Goal: Task Accomplishment & Management: Use online tool/utility

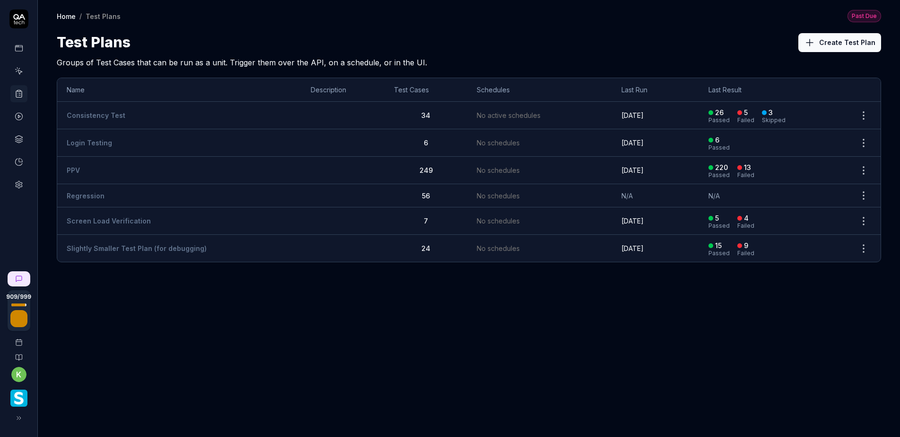
click at [93, 166] on td "PPV" at bounding box center [179, 170] width 244 height 27
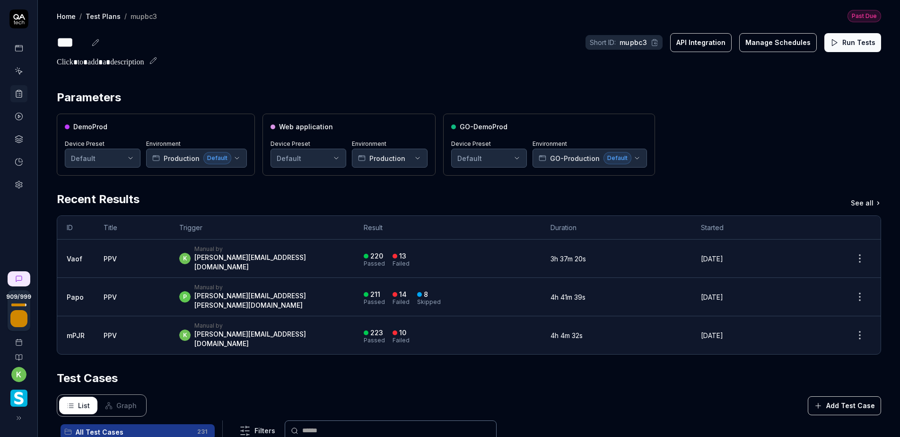
click at [844, 44] on button "Run Tests" at bounding box center [852, 42] width 57 height 19
click at [744, 141] on div "DemoProd Device Preset Default Environment Production Default Web application D…" at bounding box center [469, 145] width 824 height 62
click at [852, 43] on button "Run Tests" at bounding box center [852, 42] width 57 height 19
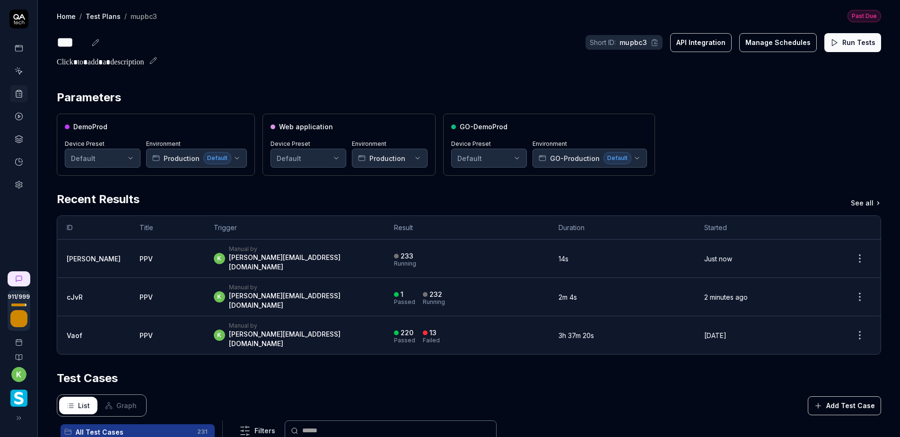
click at [718, 138] on div "DemoProd Device Preset Default Environment Production Default Web application D…" at bounding box center [469, 145] width 824 height 62
click at [448, 42] on div "*** Short ID: mupbc3 API Integration Manage Schedules Run Tests" at bounding box center [469, 42] width 824 height 21
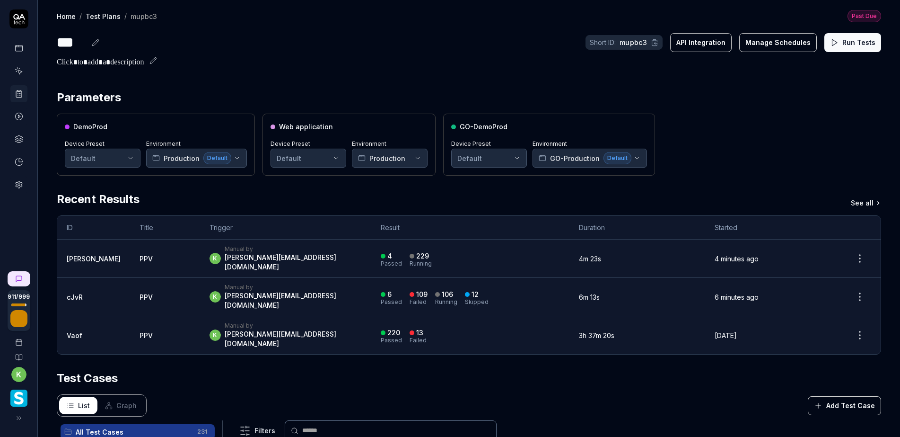
click at [284, 254] on div "k Manual by kevin.opolin@smartlinx.com" at bounding box center [286, 258] width 152 height 26
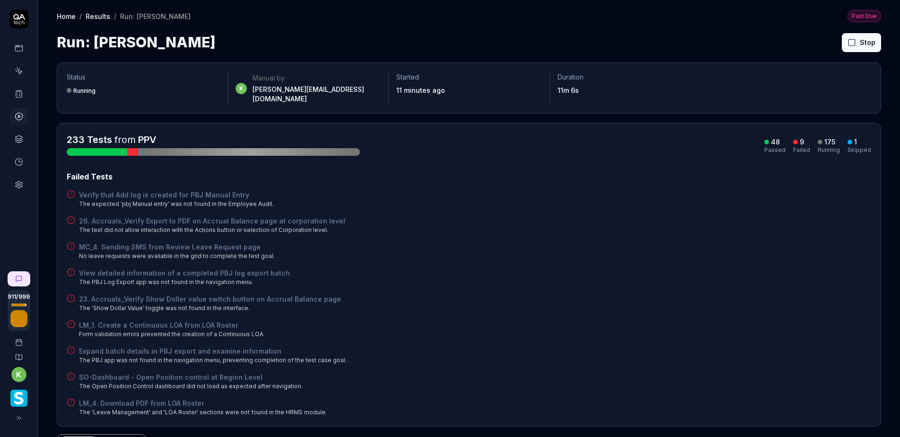
drag, startPoint x: 575, startPoint y: 235, endPoint x: 574, endPoint y: 247, distance: 12.3
click at [575, 242] on div "MC_4. Sending SMS from Review Leave Request page No leave requests were availab…" at bounding box center [469, 251] width 805 height 18
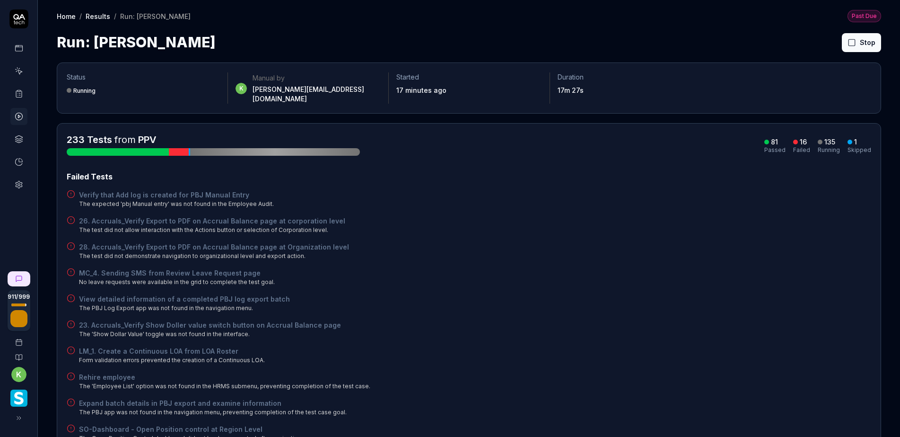
click at [613, 171] on div "Failed Tests" at bounding box center [469, 176] width 805 height 11
click at [789, 294] on div "View detailed information of a completed PBJ log export batch The PBJ Log Expor…" at bounding box center [469, 303] width 805 height 18
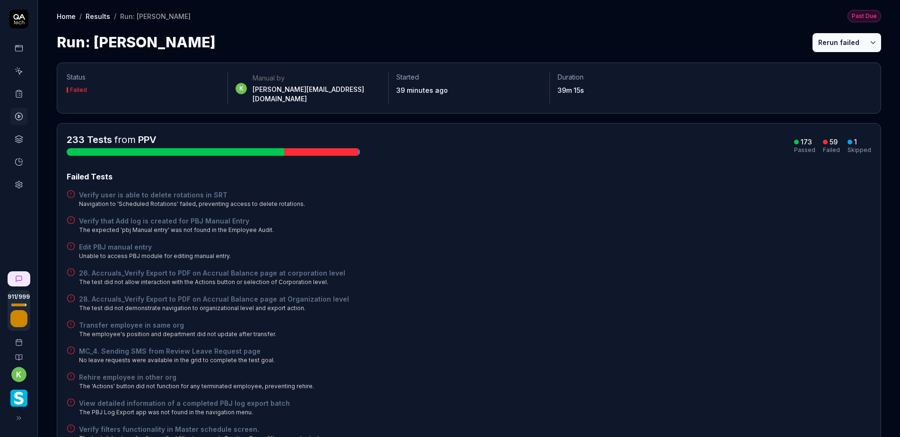
click at [832, 45] on button "Rerun failed" at bounding box center [839, 42] width 52 height 19
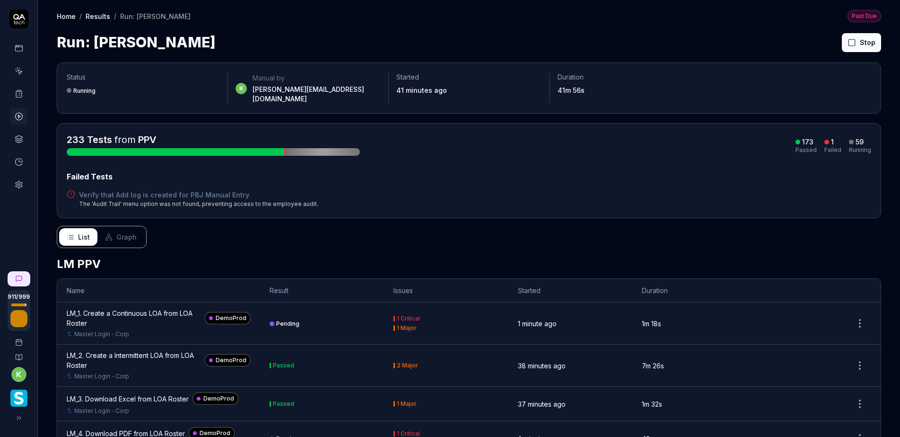
click at [633, 162] on div "233 Tests from PPV 173 Passed 1 Failed 59 Running Failed Tests Verify that Add …" at bounding box center [469, 170] width 805 height 75
click at [644, 139] on div "233 Tests from PPV 173 Passed 1 Failed 59 Running" at bounding box center [469, 144] width 805 height 23
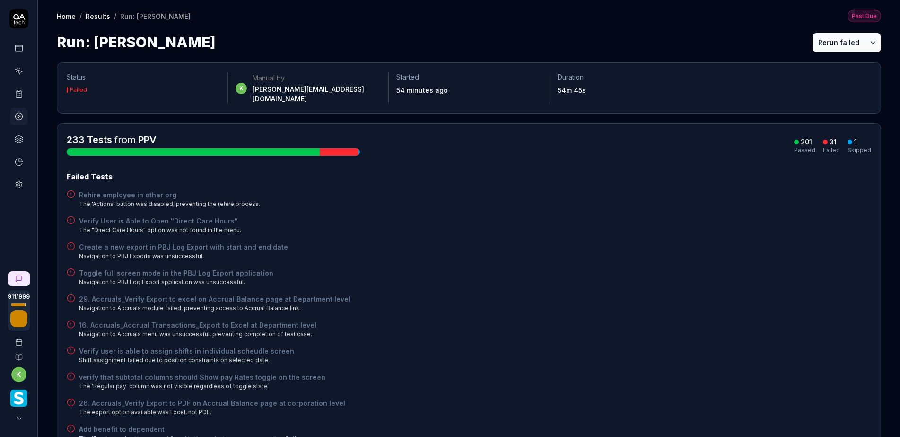
click at [837, 31] on div "Home / Results / Run: BuCy Past Due Home / Results / Run: BuCy Past Due Run: Bu…" at bounding box center [469, 26] width 862 height 53
click at [821, 34] on button "Rerun failed" at bounding box center [839, 42] width 52 height 19
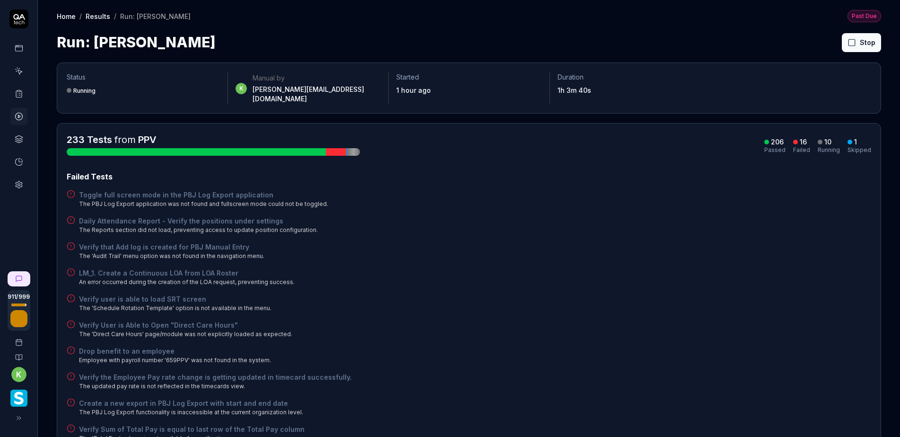
click at [450, 272] on div "LM_1. Create a Continuous LOA from LOA Roster An error occurred during the crea…" at bounding box center [469, 277] width 805 height 18
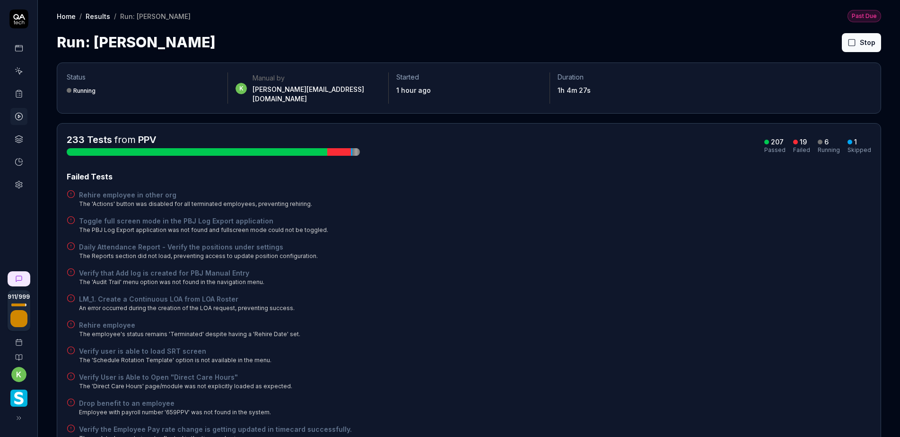
click at [617, 275] on div "Verify that Add log is created for PBJ Manual Entry The 'Audit Trail' menu opti…" at bounding box center [469, 277] width 805 height 18
click at [662, 40] on div "Run: BuCy Rerun failed" at bounding box center [469, 42] width 824 height 21
drag, startPoint x: 826, startPoint y: 39, endPoint x: 815, endPoint y: 36, distance: 11.7
click at [826, 39] on button "Rerun failed" at bounding box center [839, 42] width 52 height 19
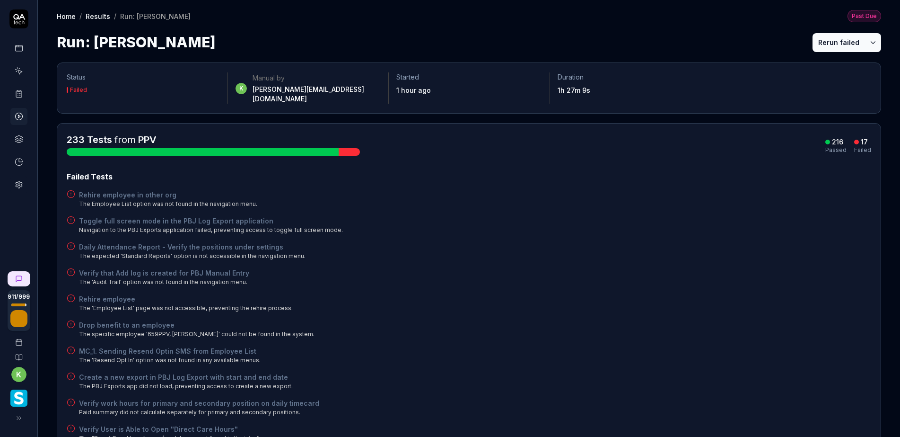
click at [543, 307] on div "Failed Tests Rehire employee in other org The Employee List option was not foun…" at bounding box center [469, 398] width 805 height 454
click at [834, 43] on button "Rerun failed" at bounding box center [839, 42] width 52 height 19
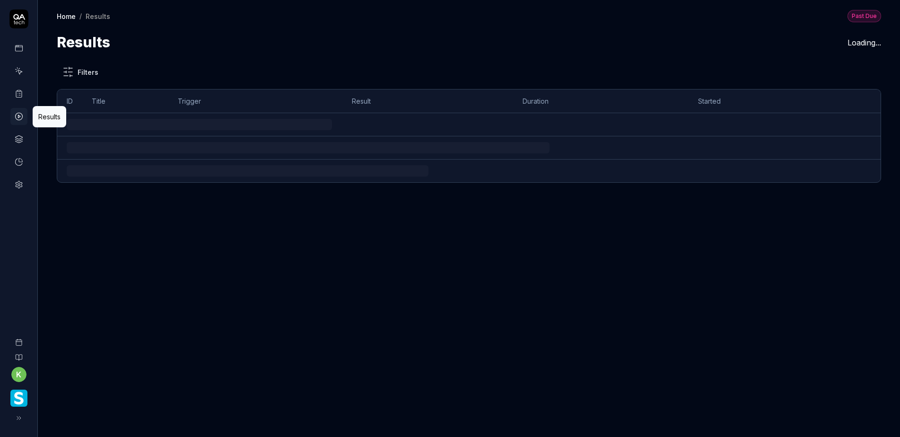
click at [18, 119] on icon at bounding box center [19, 116] width 9 height 9
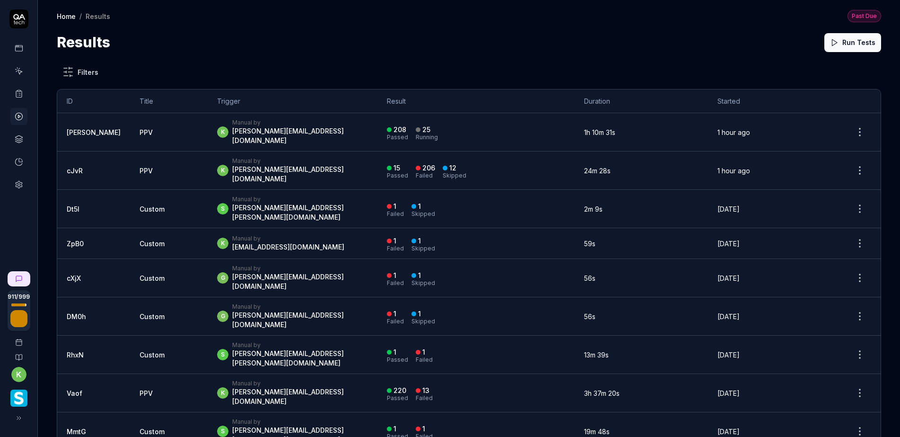
click at [577, 45] on div "Results Run Tests" at bounding box center [469, 42] width 824 height 21
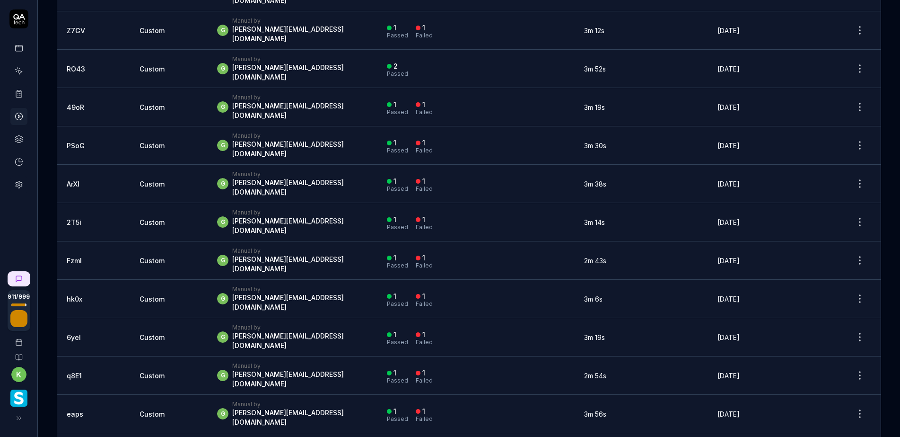
scroll to position [1466, 0]
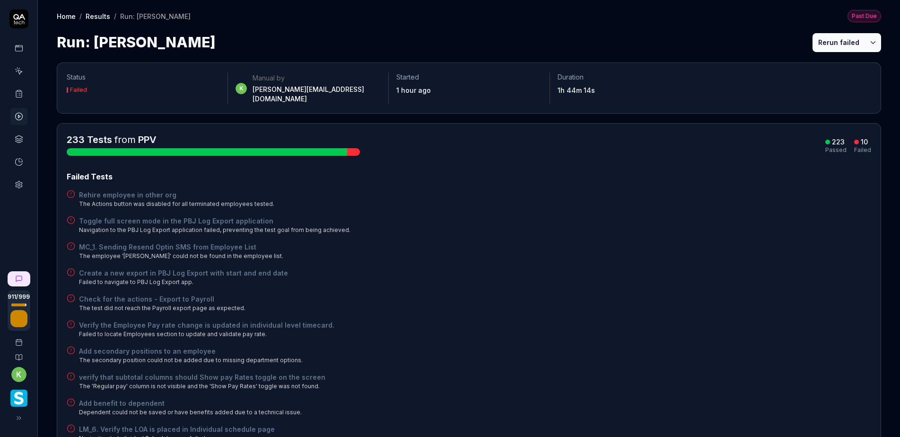
click at [830, 40] on button "Rerun failed" at bounding box center [839, 42] width 52 height 19
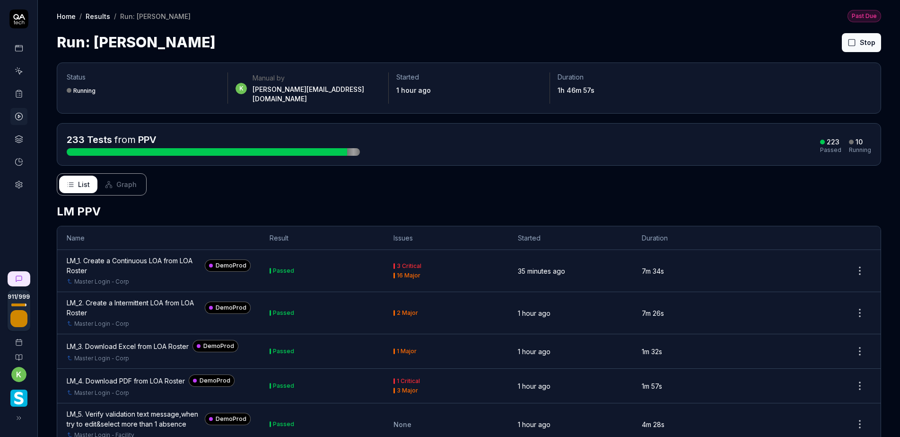
drag, startPoint x: 681, startPoint y: 184, endPoint x: 736, endPoint y: 182, distance: 55.4
click at [681, 184] on div "List Graph" at bounding box center [469, 184] width 824 height 22
click at [630, 182] on div "List Graph" at bounding box center [469, 184] width 824 height 22
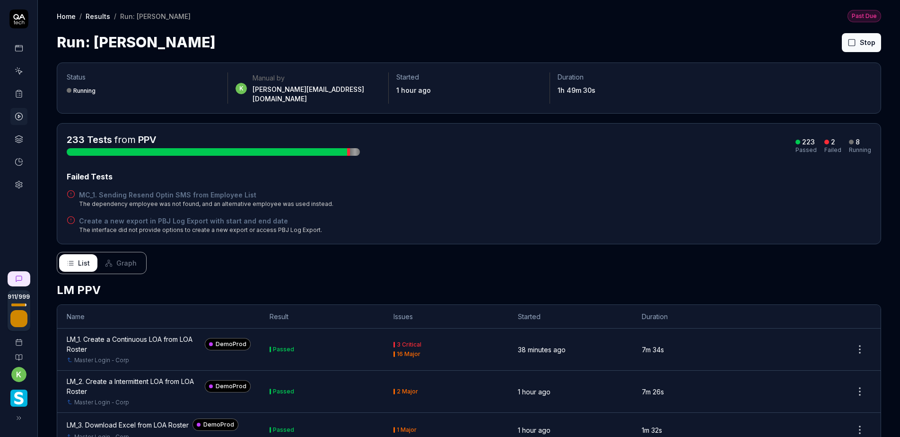
click at [646, 171] on div "Failed Tests" at bounding box center [469, 176] width 805 height 11
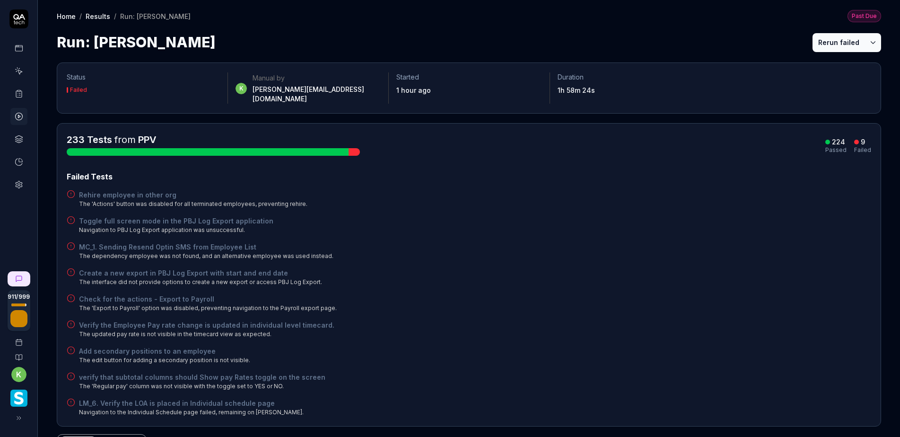
click at [555, 154] on div "233 Tests from PPV 224 Passed 9 Failed Failed Tests Rehire employee in other or…" at bounding box center [469, 274] width 805 height 283
click at [559, 294] on div "Check for the actions - Export to Payroll The 'Export to Payroll' option was di…" at bounding box center [469, 303] width 805 height 18
click at [619, 242] on div "MC_1. Sending Resend Optin SMS from Employee List The dependency employee was n…" at bounding box center [469, 251] width 805 height 18
click at [710, 268] on div "Create a new export in PBJ Log Export with start and end date The interface did…" at bounding box center [469, 277] width 805 height 18
click at [748, 223] on div "Toggle full screen mode in the PBJ Log Export application Navigation to PBJ Log…" at bounding box center [469, 225] width 805 height 18
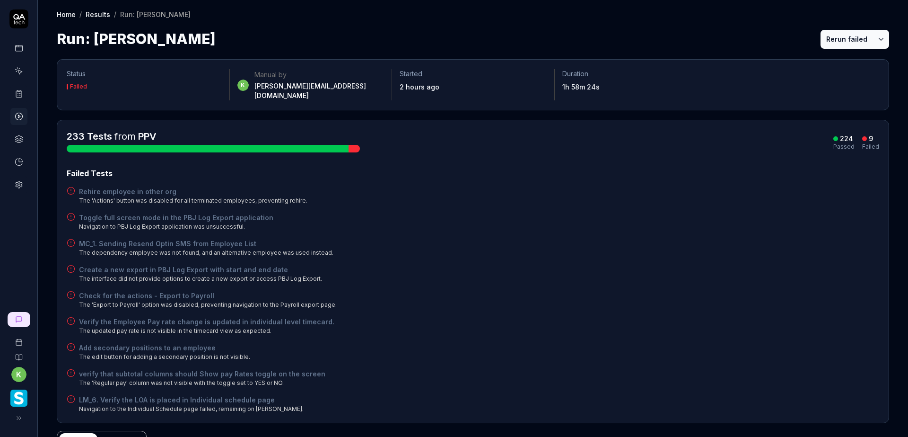
click at [700, 238] on div "MC_1. Sending Resend Optin SMS from Employee List The dependency employee was n…" at bounding box center [473, 247] width 813 height 18
click at [674, 252] on div "Failed Tests Rehire employee in other org The 'Actions' button was disabled for…" at bounding box center [473, 289] width 813 height 245
click at [673, 212] on div "Toggle full screen mode in the PBJ Log Export application Navigation to PBJ Log…" at bounding box center [473, 221] width 813 height 18
drag, startPoint x: 734, startPoint y: 186, endPoint x: 712, endPoint y: 184, distance: 21.8
click at [733, 186] on div "Rehire employee in other org The 'Actions' button was disabled for all terminat…" at bounding box center [473, 195] width 813 height 18
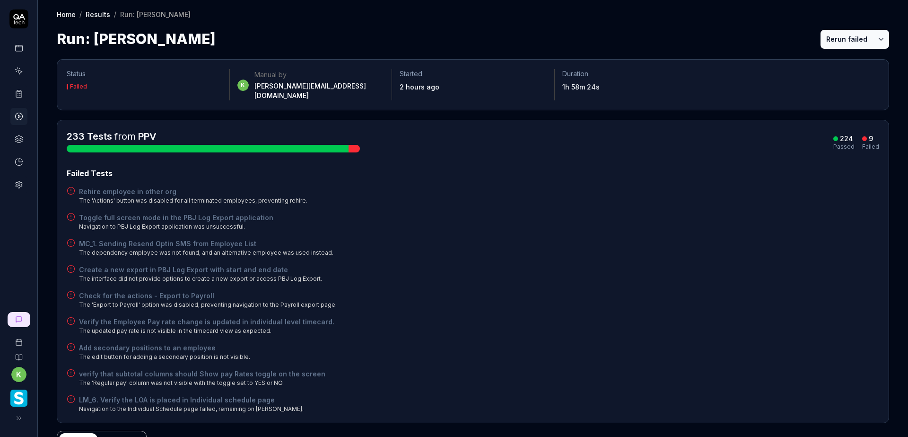
drag, startPoint x: 673, startPoint y: 226, endPoint x: 650, endPoint y: 221, distance: 23.7
click at [673, 226] on div "Failed Tests Rehire employee in other org The 'Actions' button was disabled for…" at bounding box center [473, 289] width 813 height 245
click at [434, 140] on div "233 Tests from PPV 224 Passed 9 Failed" at bounding box center [473, 141] width 813 height 23
click at [646, 290] on div "Check for the actions - Export to Payroll The 'Export to Payroll' option was di…" at bounding box center [473, 299] width 813 height 18
click at [493, 290] on div "Check for the actions - Export to Payroll The 'Export to Payroll' option was di…" at bounding box center [473, 299] width 813 height 18
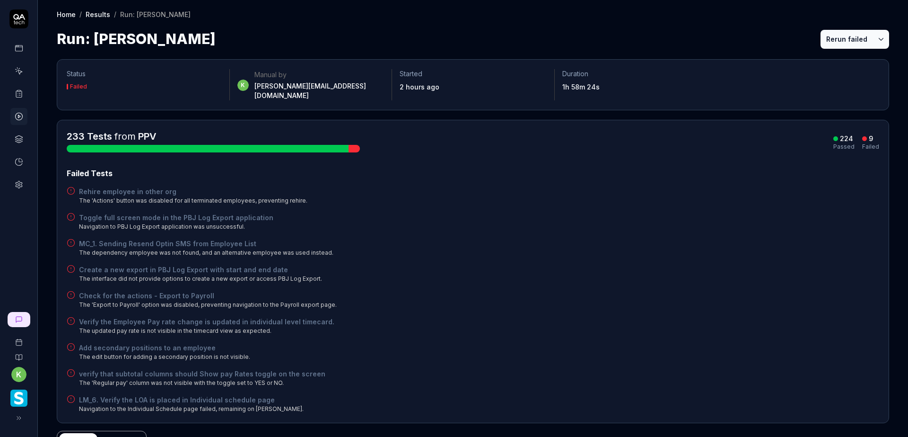
click at [676, 174] on div "Failed Tests Rehire employee in other org The 'Actions' button was disabled for…" at bounding box center [473, 289] width 813 height 245
click at [540, 239] on div "MC_1. Sending Resend Optin SMS from Employee List The dependency employee was n…" at bounding box center [473, 247] width 813 height 18
click at [763, 223] on div "Failed Tests Rehire employee in other org The 'Actions' button was disabled for…" at bounding box center [473, 289] width 813 height 245
click at [670, 149] on div "233 Tests from PPV 224 Passed 9 Failed Failed Tests Rehire employee in other or…" at bounding box center [473, 271] width 813 height 283
click at [630, 316] on div "Verify the Employee Pay rate change is updated in individual level timecard. Th…" at bounding box center [473, 325] width 813 height 18
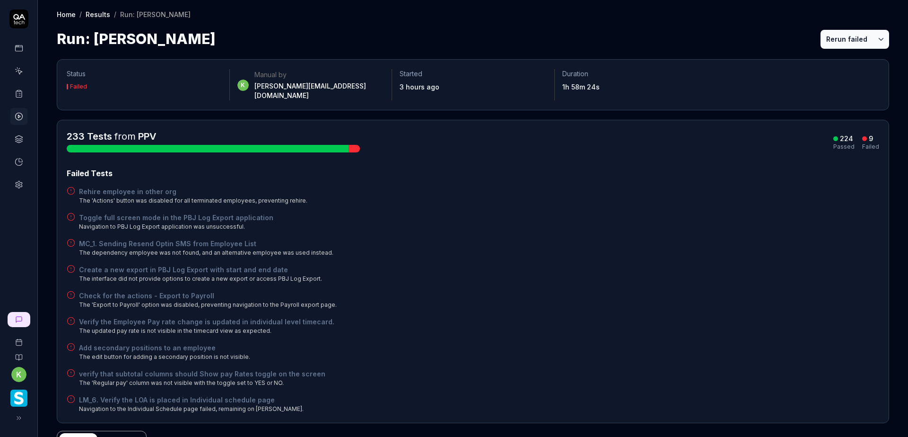
click at [757, 290] on div "Check for the actions - Export to Payroll The 'Export to Payroll' option was di…" at bounding box center [473, 299] width 813 height 18
click at [629, 342] on div "Add secondary positions to an employee The edit button for adding a secondary p…" at bounding box center [473, 351] width 813 height 18
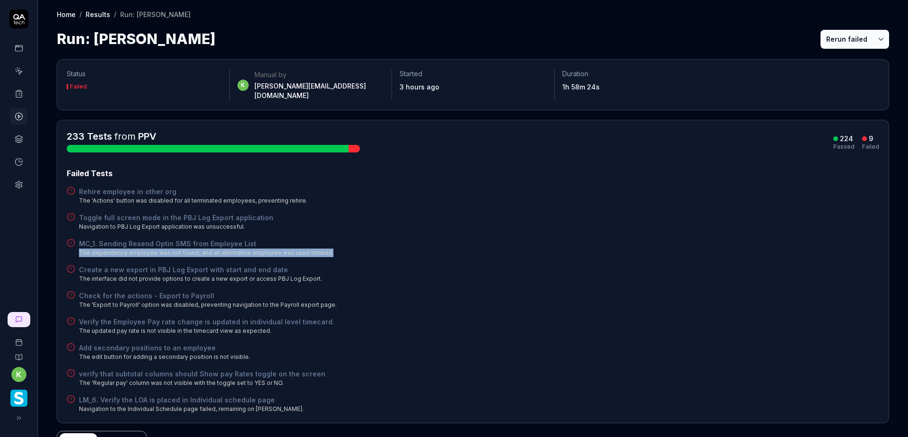
click at [582, 240] on div "MC_1. Sending Resend Optin SMS from Employee List The dependency employee was n…" at bounding box center [473, 247] width 813 height 18
